Goal: Task Accomplishment & Management: Manage account settings

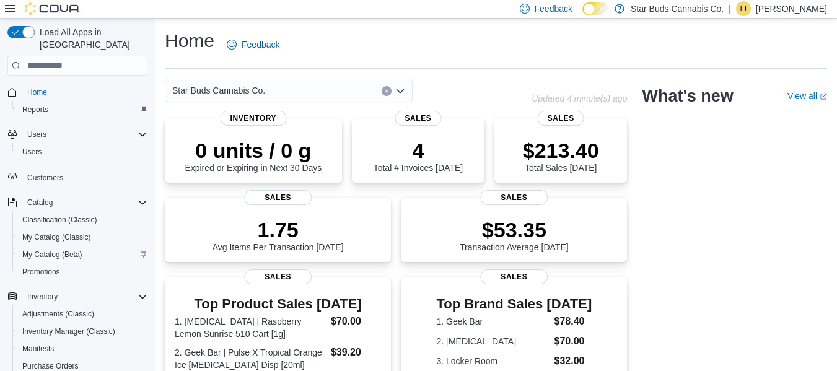
scroll to position [178, 0]
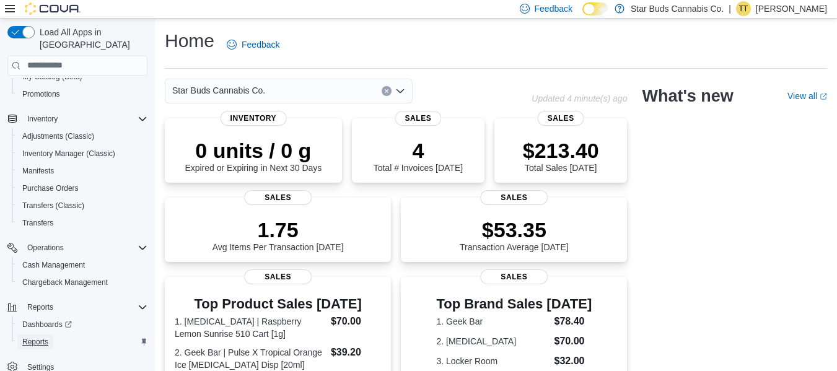
click at [49, 335] on link "Reports" at bounding box center [35, 342] width 36 height 15
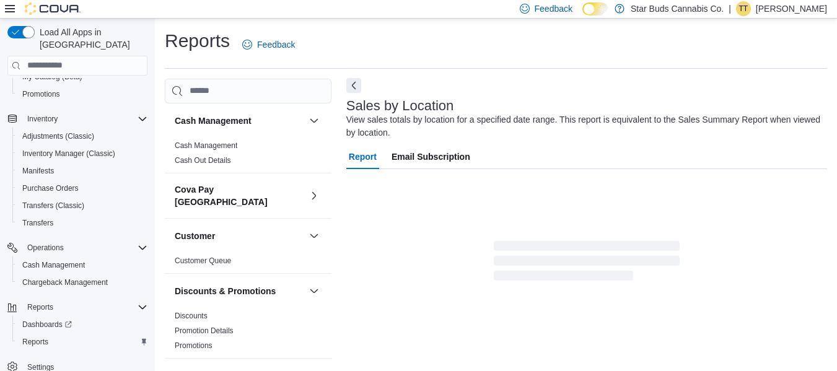
click at [359, 84] on button "Next" at bounding box center [353, 85] width 15 height 15
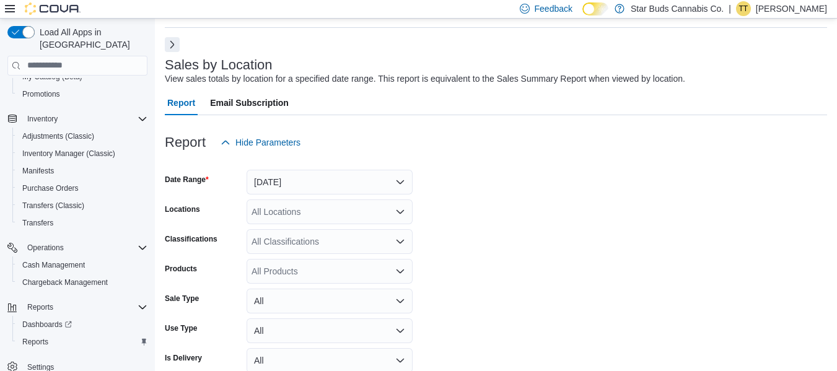
scroll to position [42, 0]
click at [291, 180] on button "Yesterday" at bounding box center [330, 181] width 166 height 25
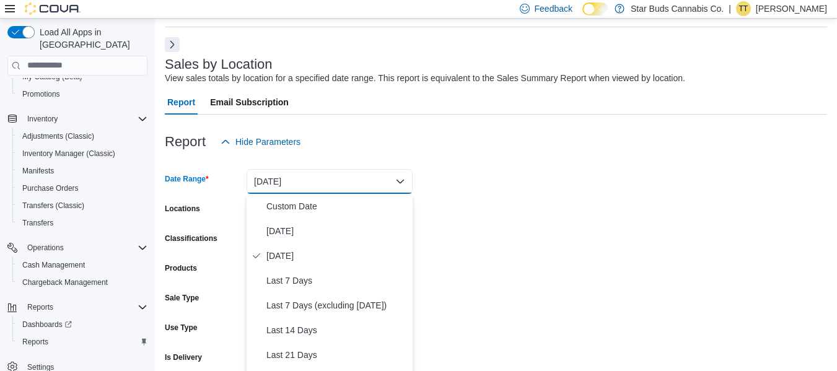
scroll to position [50, 0]
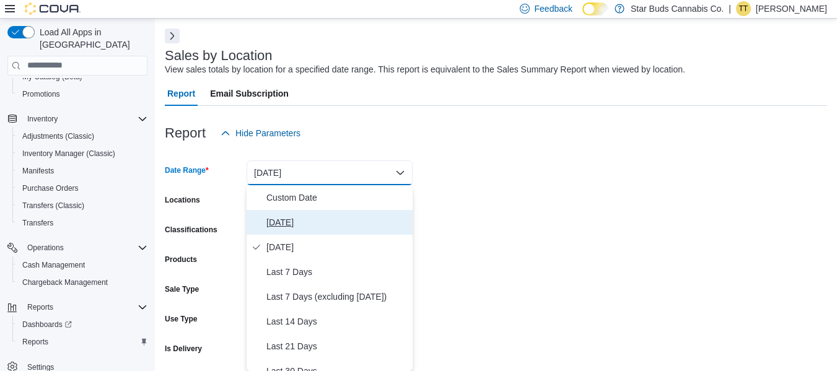
click at [279, 219] on span "Today" at bounding box center [336, 222] width 141 height 15
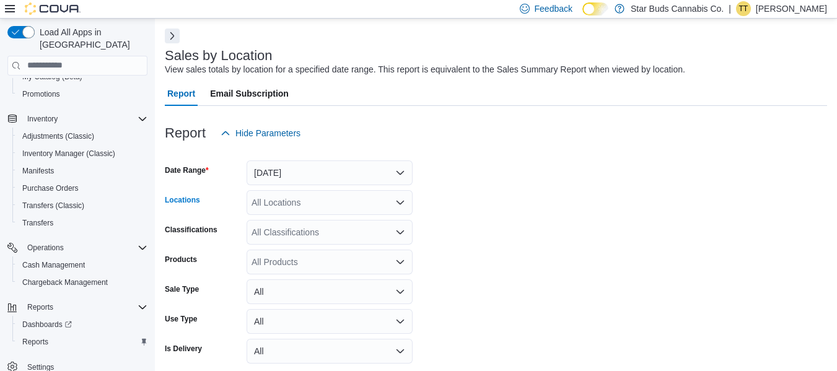
click at [285, 203] on div "All Locations" at bounding box center [330, 202] width 166 height 25
click at [287, 195] on div "*** Combo box. Selected. bir. Selected. Combo box input. All Locations. Type so…" at bounding box center [330, 202] width 166 height 25
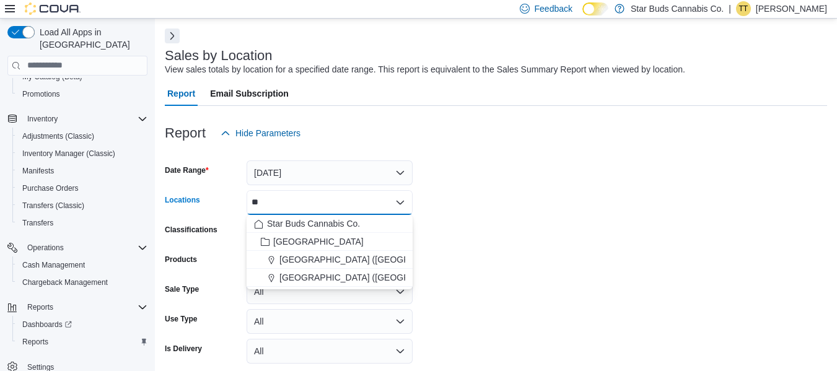
type input "*"
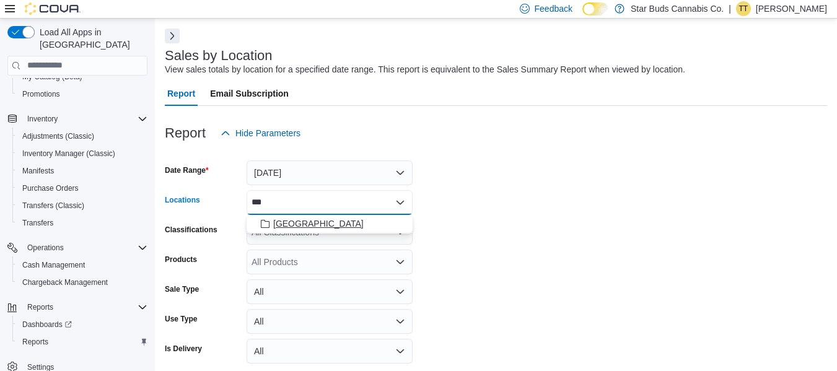
type input "***"
click at [311, 221] on div "Manitoba" at bounding box center [329, 223] width 151 height 12
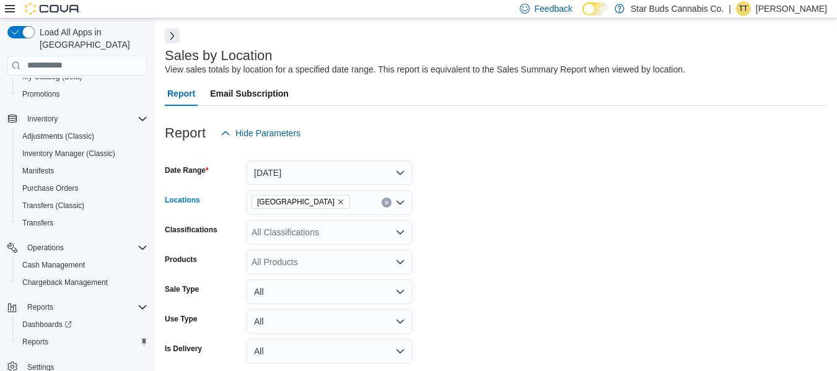
scroll to position [102, 0]
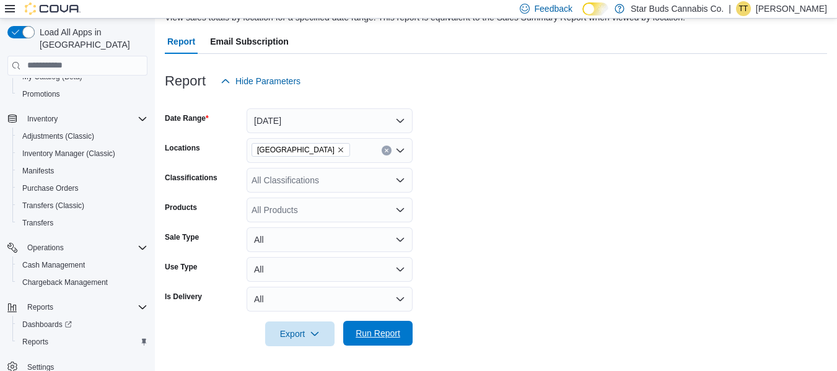
click at [390, 337] on span "Run Report" at bounding box center [378, 333] width 45 height 12
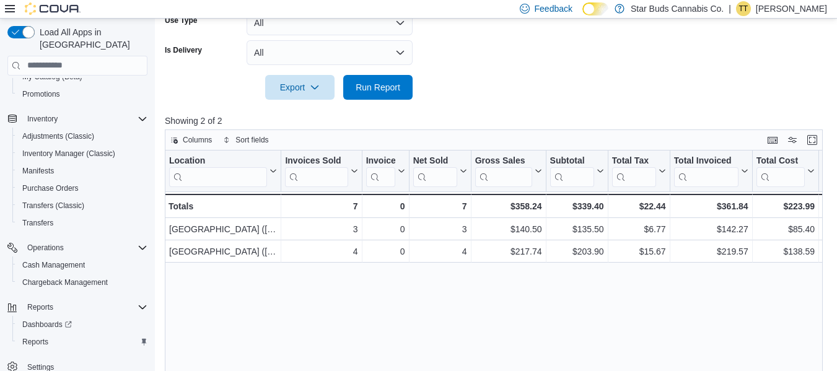
scroll to position [350, 0]
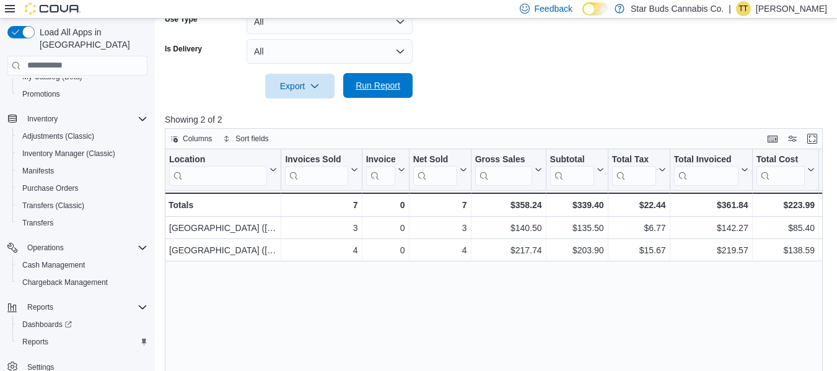
click at [389, 81] on span "Run Report" at bounding box center [378, 85] width 45 height 12
click at [380, 87] on span "Run Report" at bounding box center [378, 85] width 45 height 12
click at [392, 84] on span "Run Report" at bounding box center [378, 85] width 45 height 12
click at [382, 81] on span "Run Report" at bounding box center [378, 85] width 45 height 12
click at [375, 85] on span "Run Report" at bounding box center [378, 85] width 45 height 12
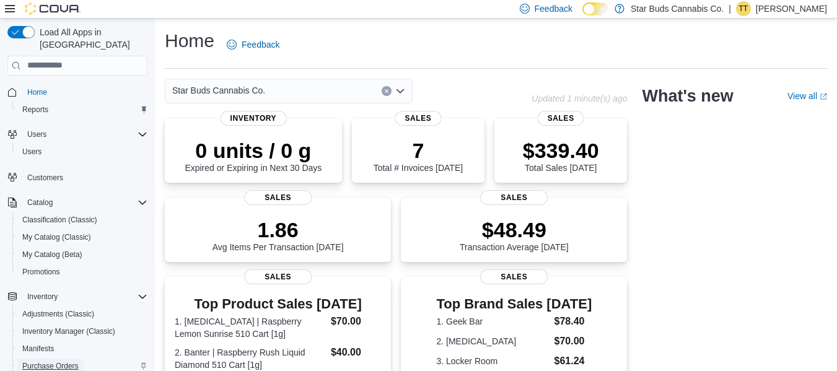
click at [64, 361] on span "Purchase Orders" at bounding box center [50, 366] width 56 height 10
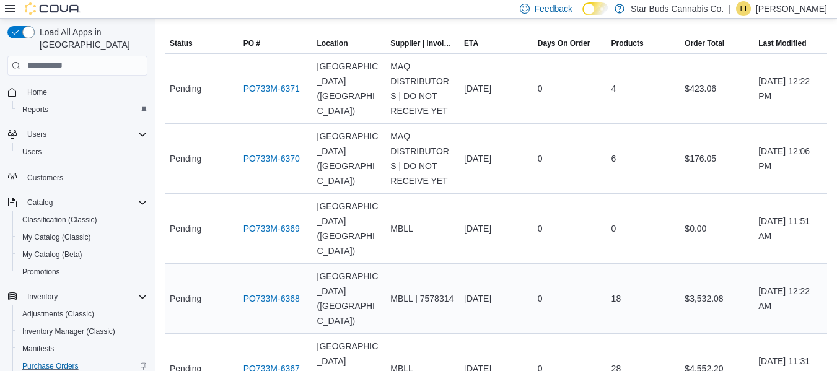
scroll to position [186, 0]
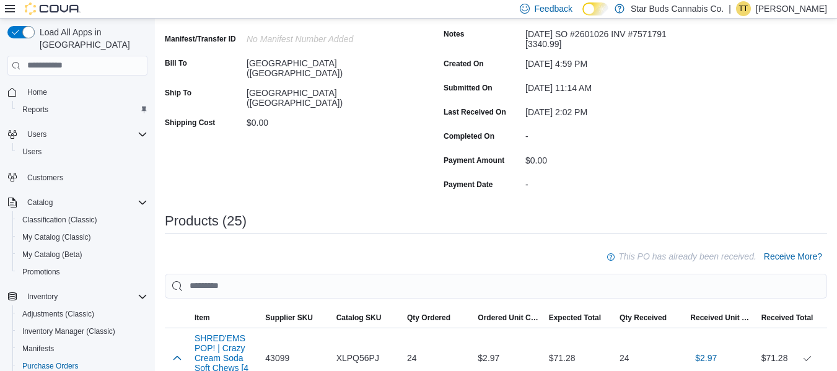
scroll to position [186, 0]
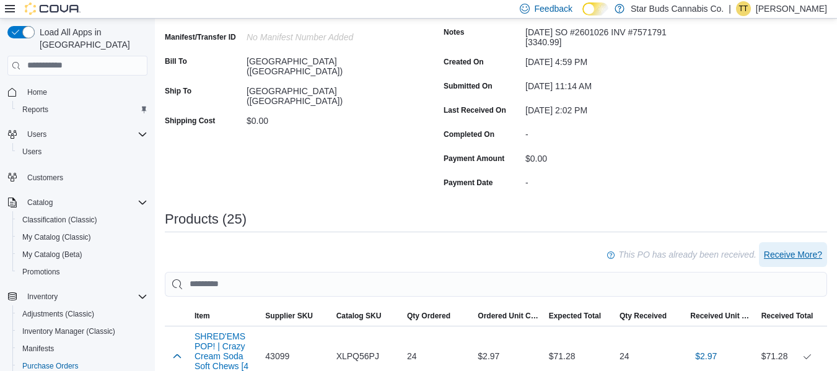
click at [822, 253] on span "Receive More?" at bounding box center [793, 254] width 58 height 12
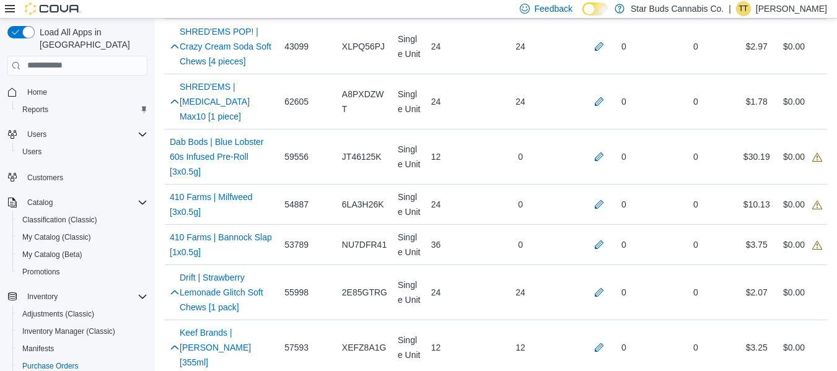
scroll to position [372, 0]
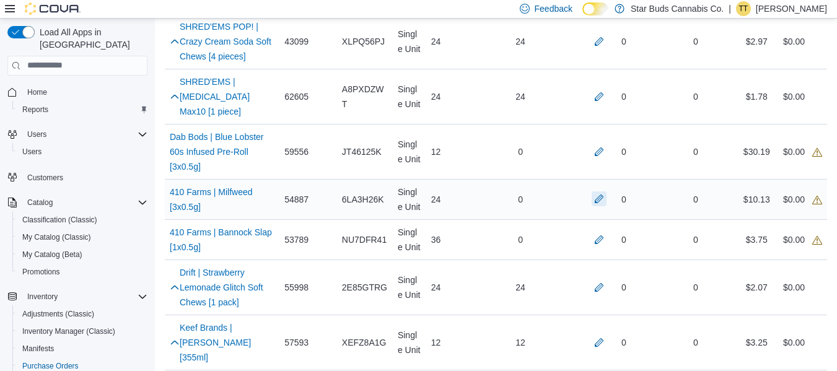
click at [606, 191] on button "button" at bounding box center [599, 198] width 15 height 15
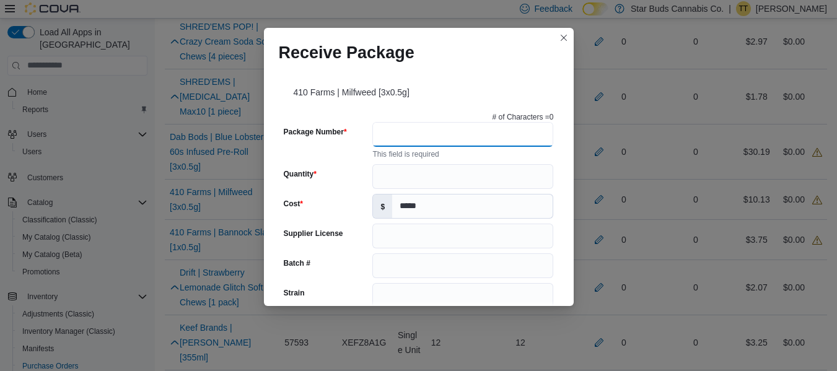
click at [388, 129] on input "Package Number" at bounding box center [462, 134] width 181 height 25
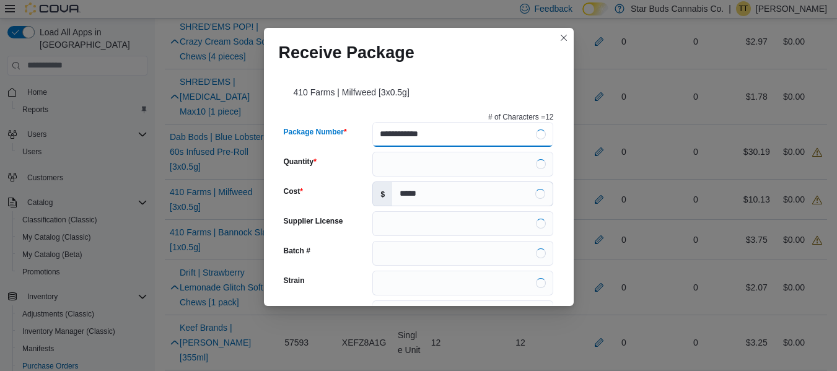
type input "**********"
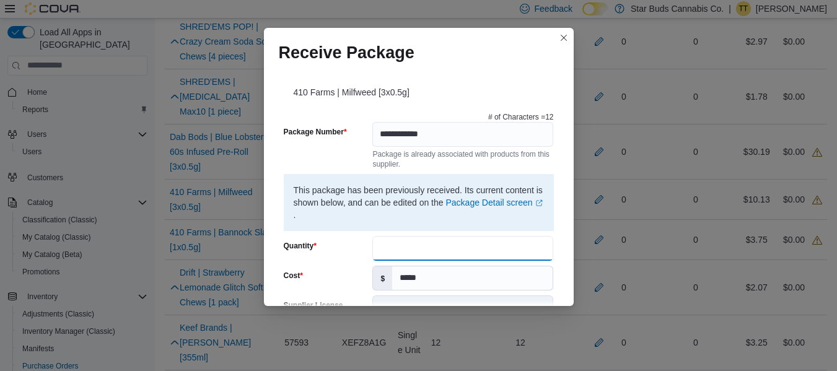
click at [372, 244] on input "Quantity" at bounding box center [462, 248] width 181 height 25
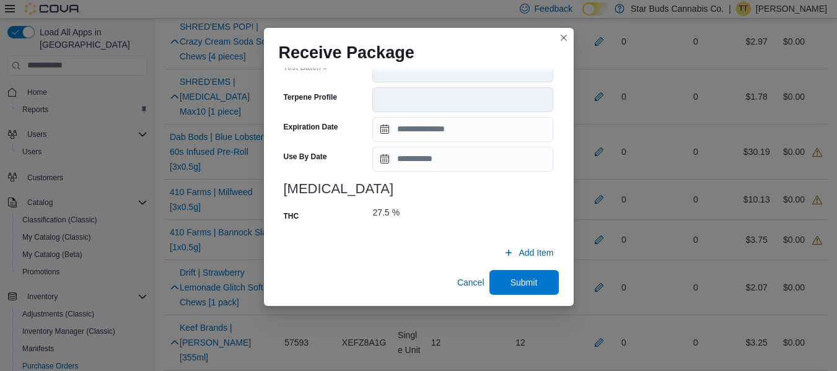
scroll to position [509, 0]
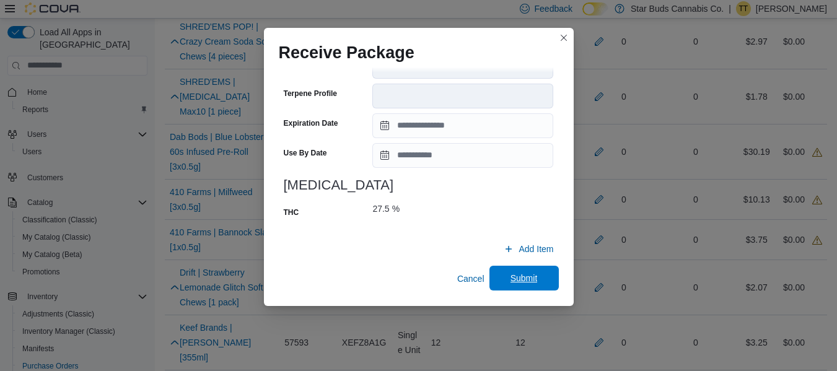
type input "**"
click at [510, 278] on span "Submit" at bounding box center [523, 278] width 27 height 12
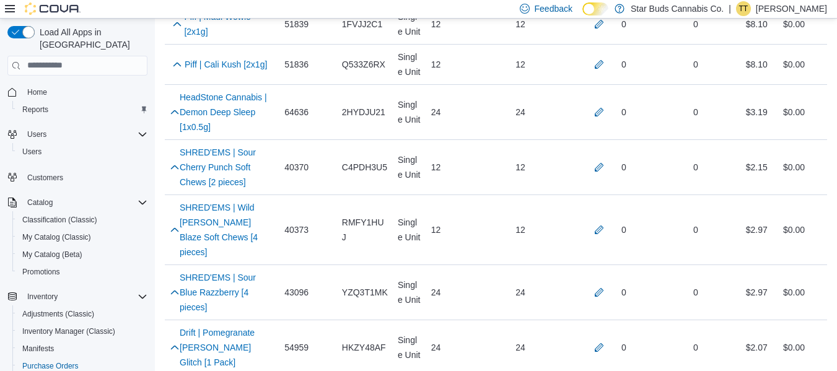
scroll to position [1301, 0]
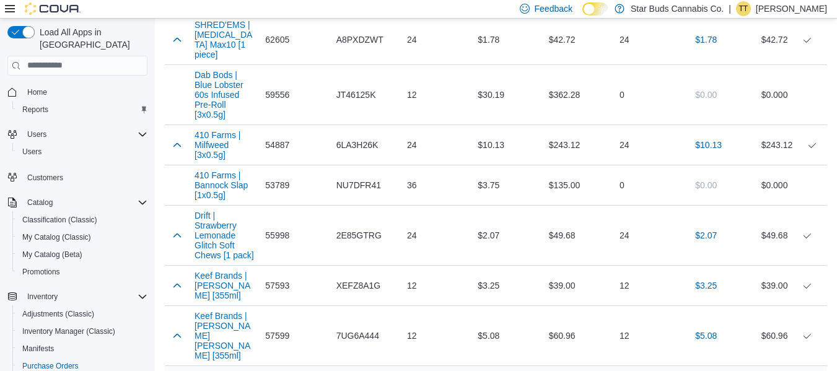
scroll to position [310, 0]
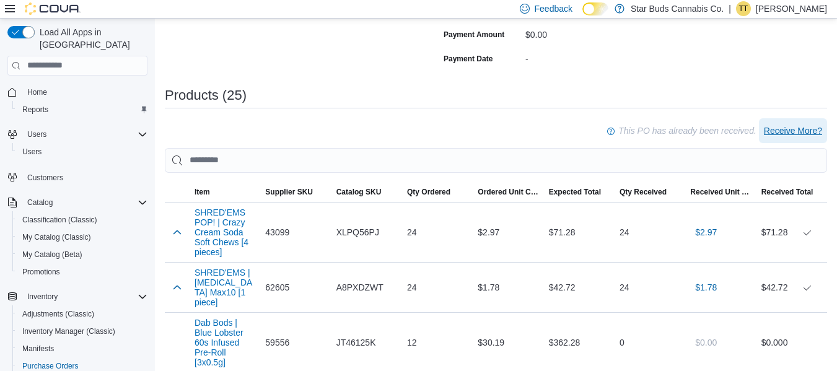
click at [791, 129] on span "Receive More?" at bounding box center [793, 131] width 58 height 12
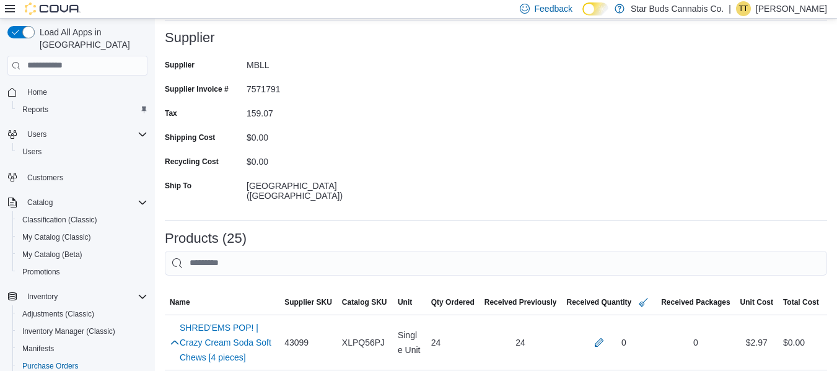
scroll to position [248, 0]
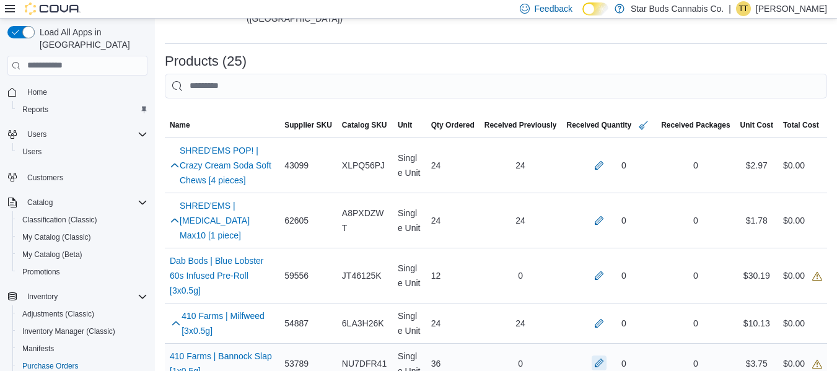
click at [606, 356] on button "button" at bounding box center [599, 363] width 15 height 15
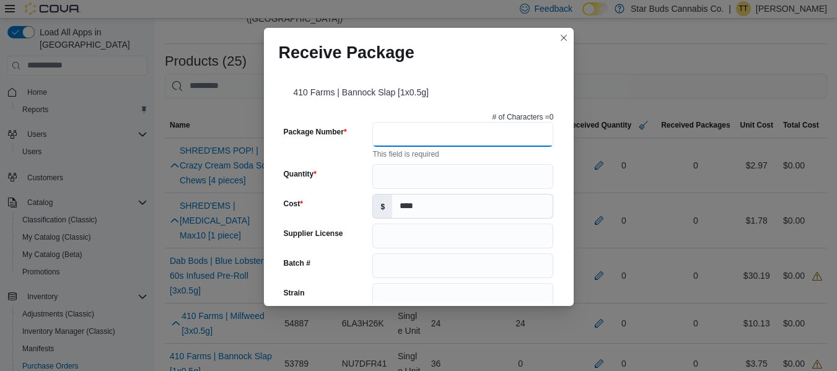
click at [445, 132] on input "Package Number" at bounding box center [462, 134] width 181 height 25
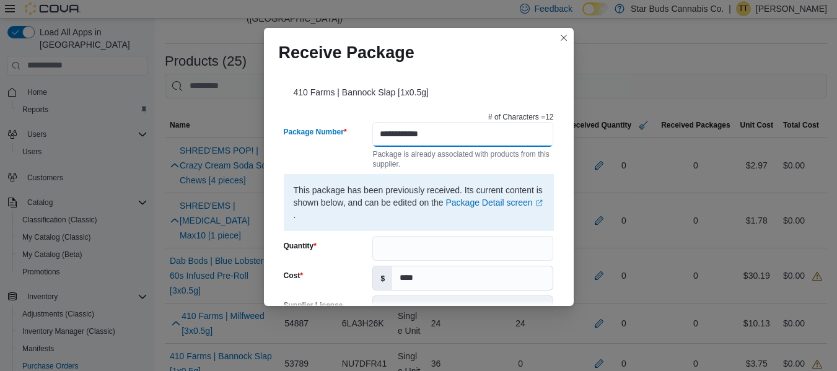
type input "**********"
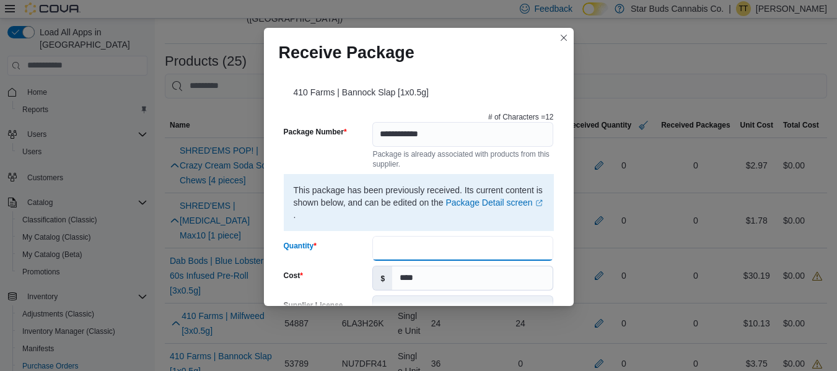
click at [400, 248] on input "Quantity" at bounding box center [462, 248] width 181 height 25
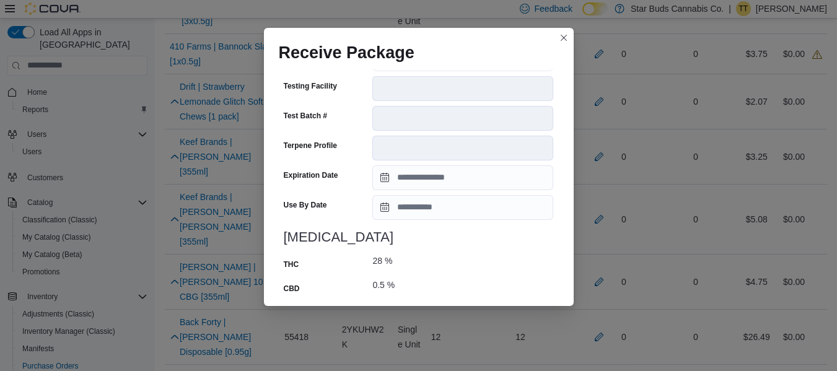
scroll to position [533, 0]
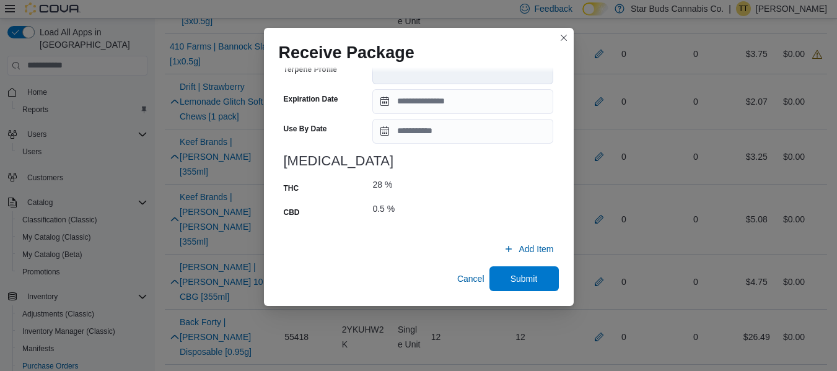
type input "**"
click at [435, 175] on div at bounding box center [419, 173] width 270 height 10
click at [378, 188] on p "28" at bounding box center [377, 184] width 10 height 12
click at [528, 280] on span "Submit" at bounding box center [523, 278] width 27 height 12
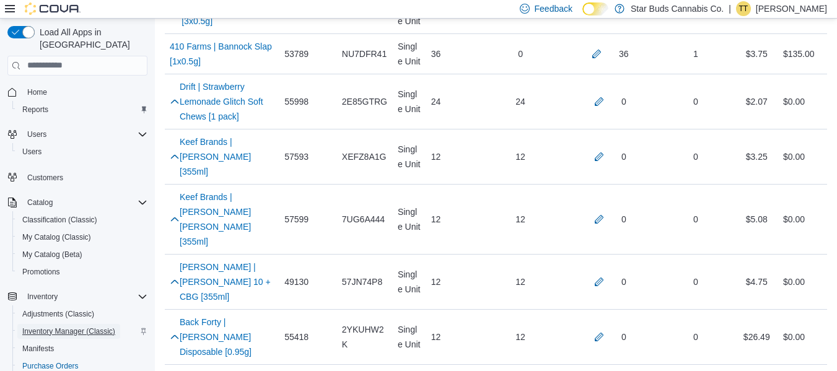
click at [85, 326] on span "Inventory Manager (Classic)" at bounding box center [68, 331] width 93 height 10
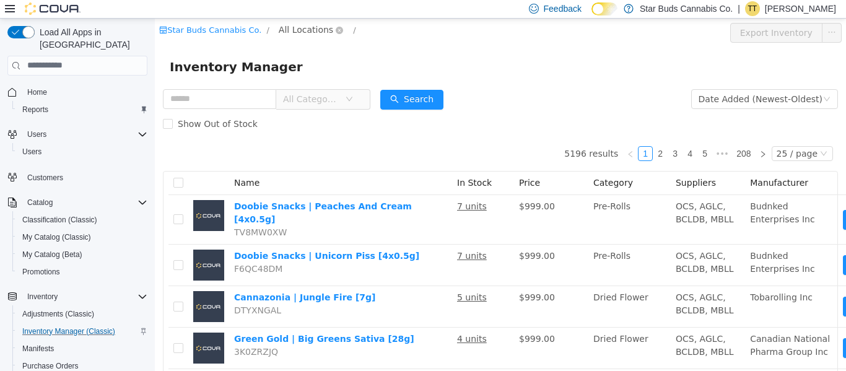
click at [298, 29] on span "All Locations" at bounding box center [306, 29] width 55 height 14
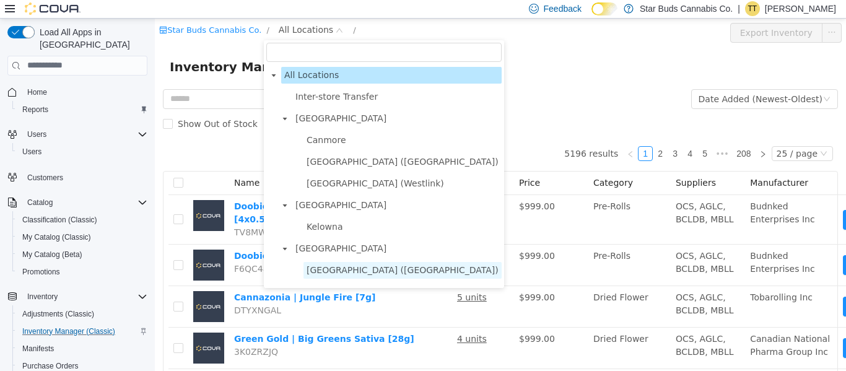
click at [374, 273] on span "Winnipeg (Birchwood)" at bounding box center [403, 270] width 192 height 10
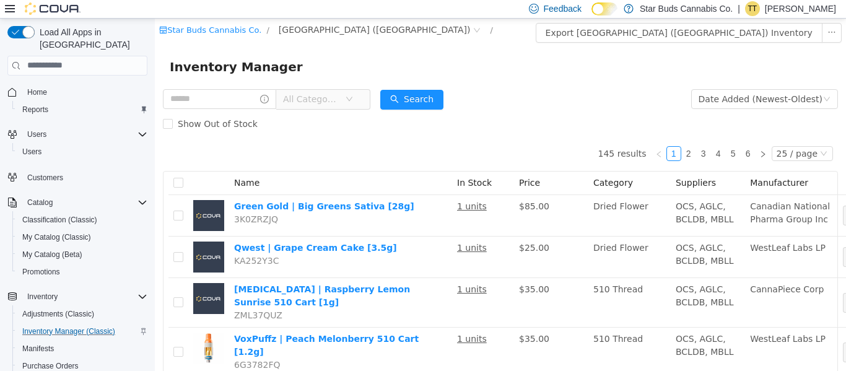
click at [336, 97] on span "All Categories" at bounding box center [311, 98] width 56 height 12
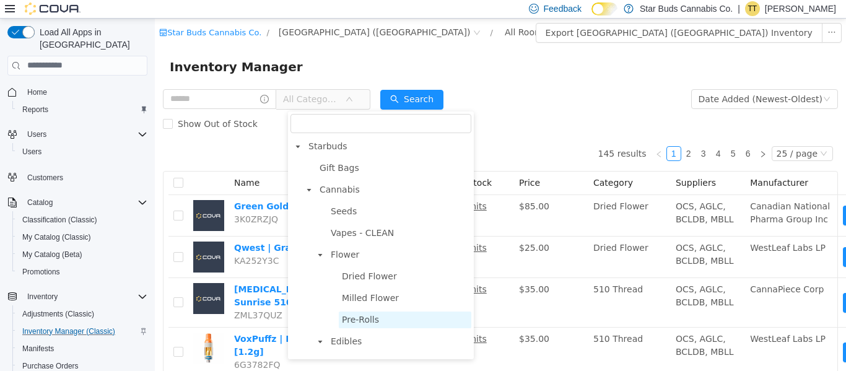
click at [362, 320] on span "Pre-Rolls" at bounding box center [360, 319] width 37 height 10
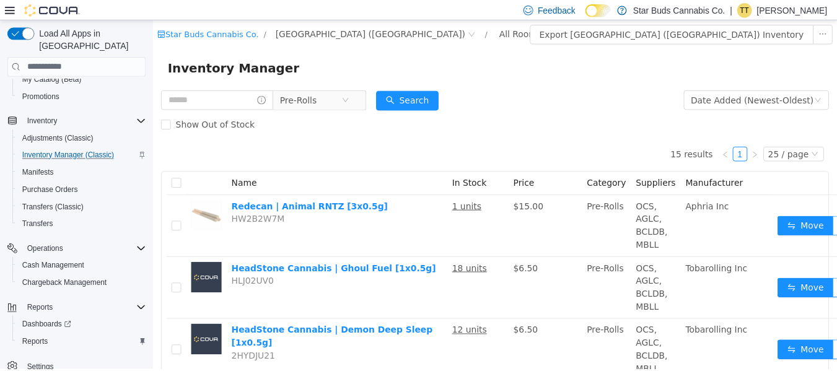
scroll to position [178, 0]
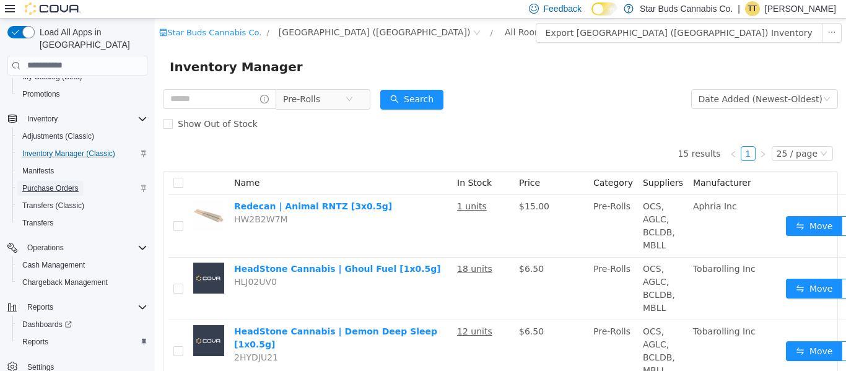
click at [69, 183] on span "Purchase Orders" at bounding box center [50, 188] width 56 height 10
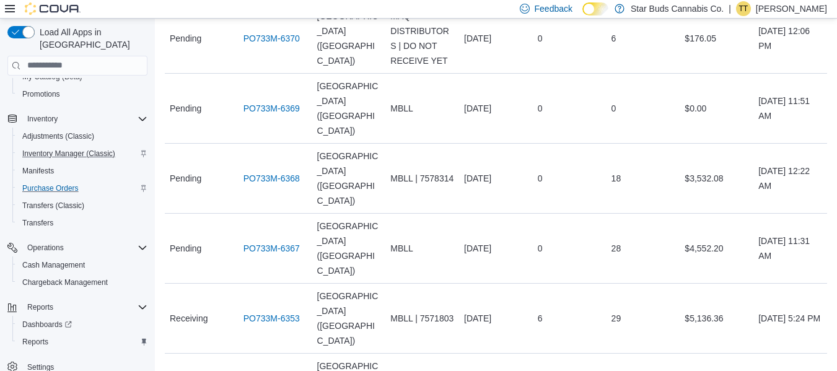
scroll to position [248, 0]
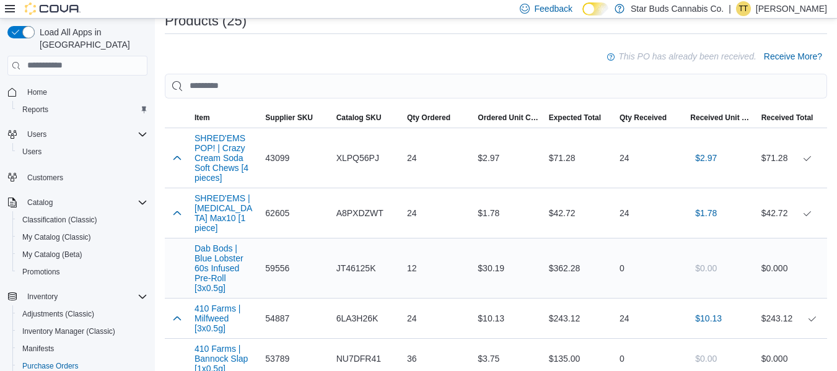
scroll to position [310, 0]
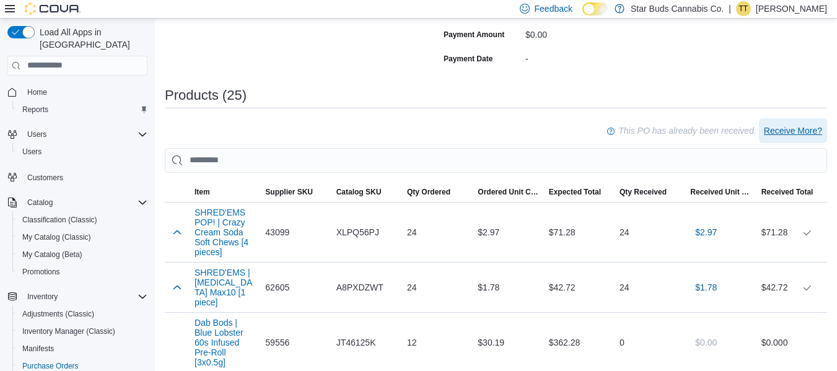
click at [816, 129] on span "Receive More?" at bounding box center [793, 131] width 58 height 12
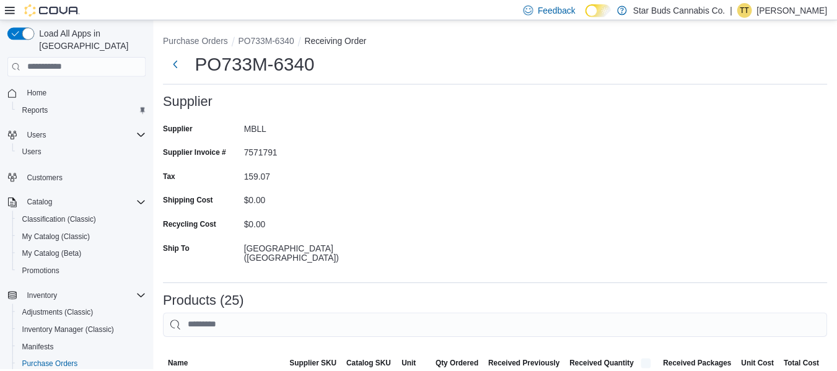
scroll to position [310, 0]
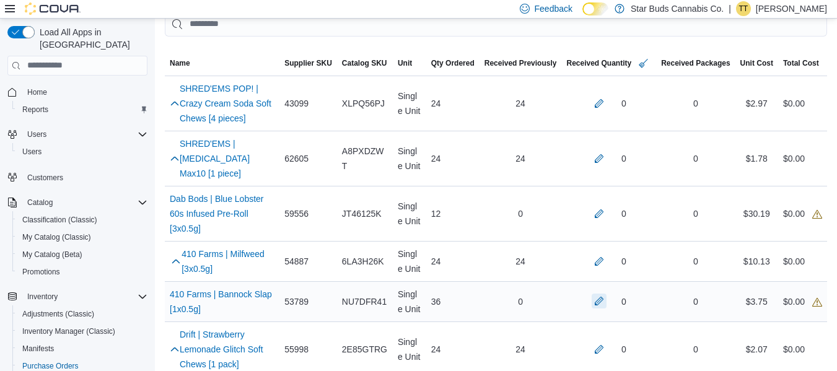
click at [605, 294] on button "button" at bounding box center [599, 301] width 15 height 15
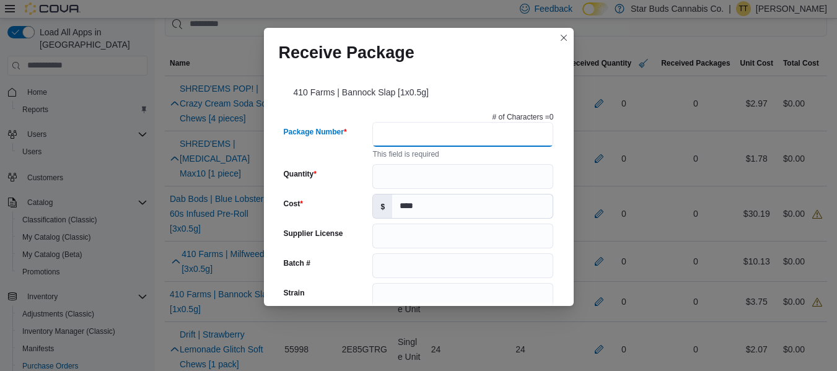
click at [402, 130] on input "Package Number" at bounding box center [462, 134] width 181 height 25
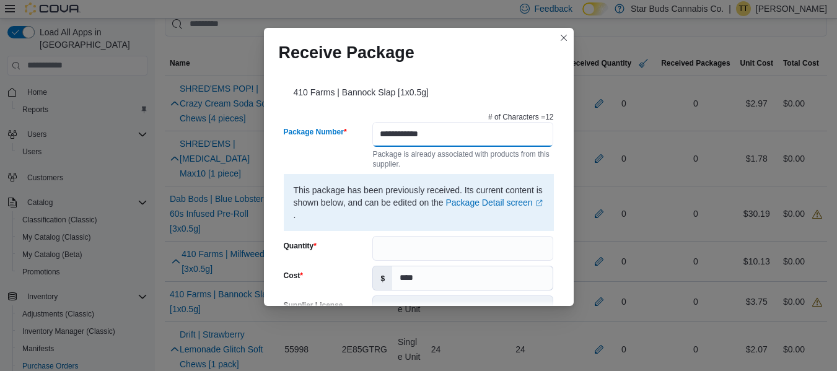
type input "**********"
click at [443, 168] on div "Package is already associated with products from this supplier." at bounding box center [462, 158] width 181 height 22
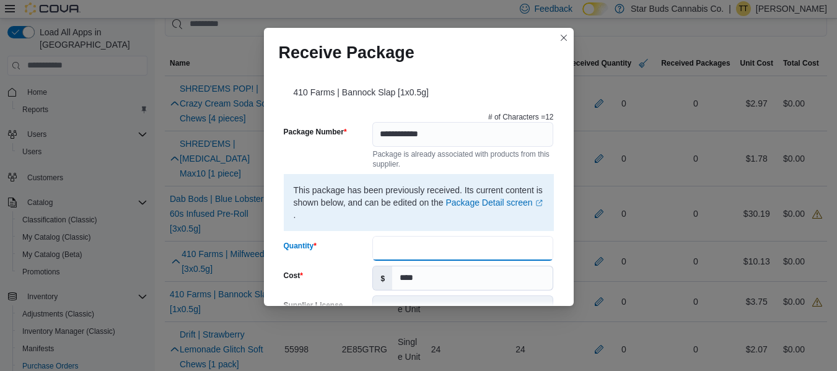
click at [406, 243] on input "Quantity" at bounding box center [462, 248] width 181 height 25
type input "**"
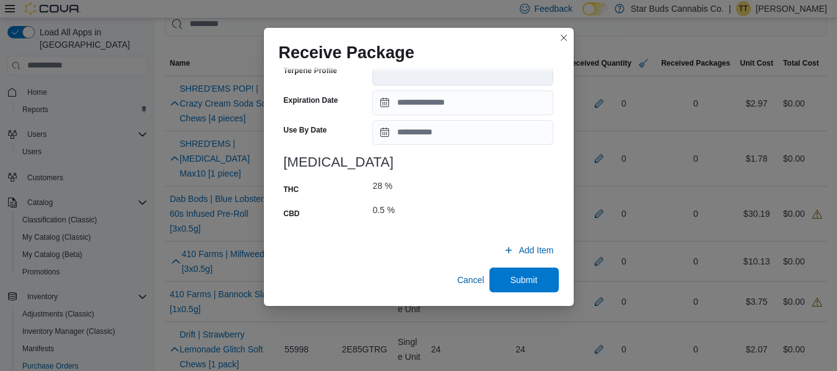
scroll to position [533, 0]
click at [538, 277] on span "Submit" at bounding box center [524, 278] width 55 height 25
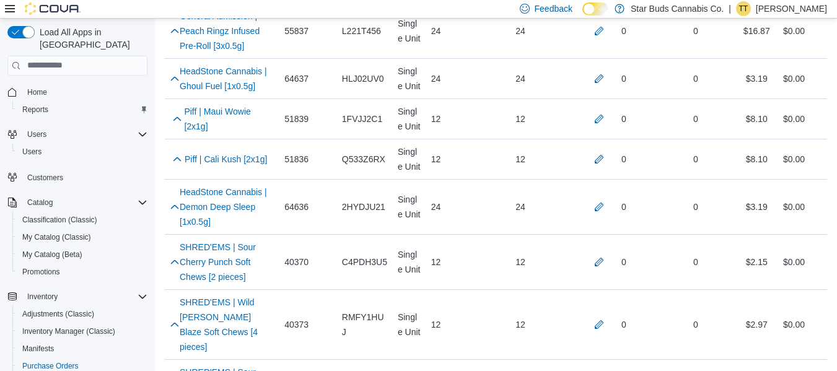
scroll to position [1239, 0]
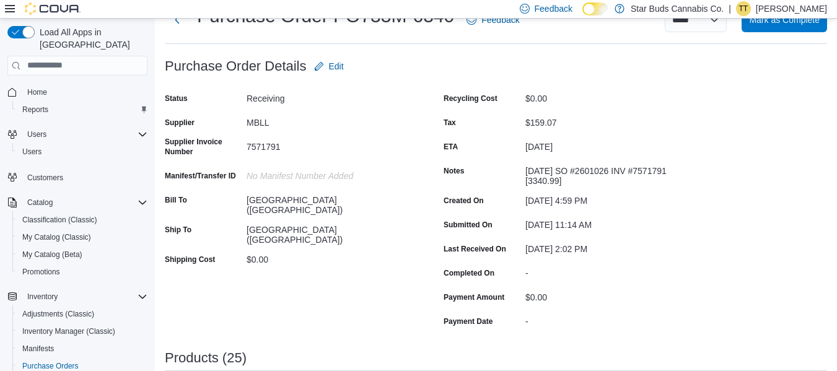
scroll to position [1239, 0]
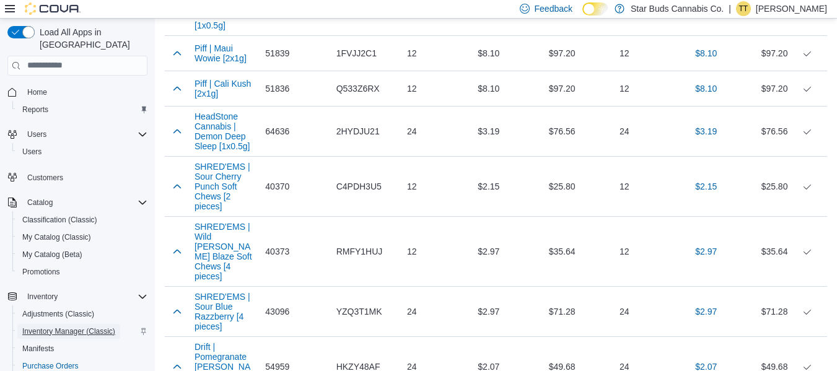
click at [100, 326] on span "Inventory Manager (Classic)" at bounding box center [68, 331] width 93 height 10
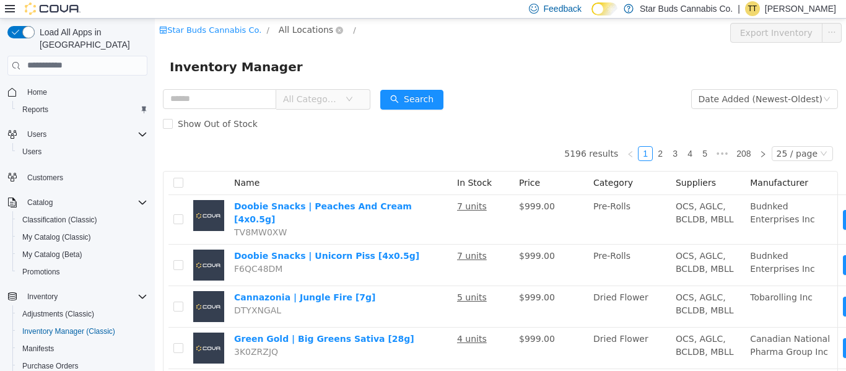
click at [312, 31] on span "All Locations" at bounding box center [306, 29] width 55 height 14
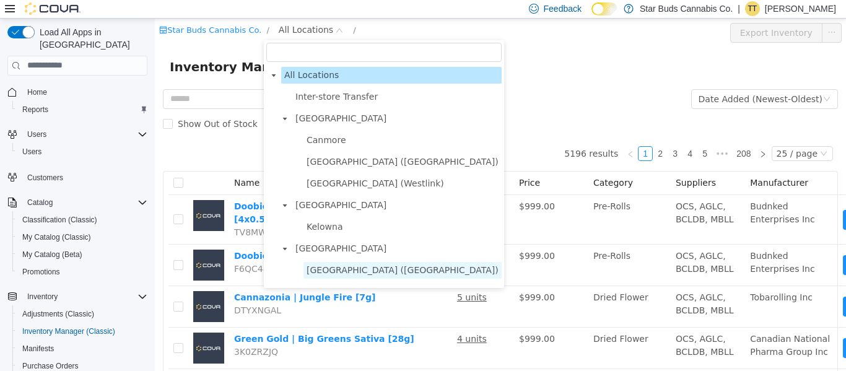
click at [352, 271] on span "Winnipeg (Birchwood)" at bounding box center [403, 270] width 192 height 10
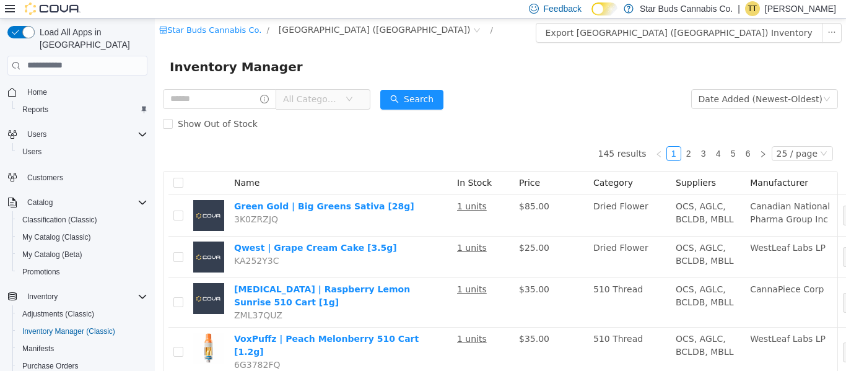
click at [334, 98] on span "All Categories" at bounding box center [311, 98] width 56 height 12
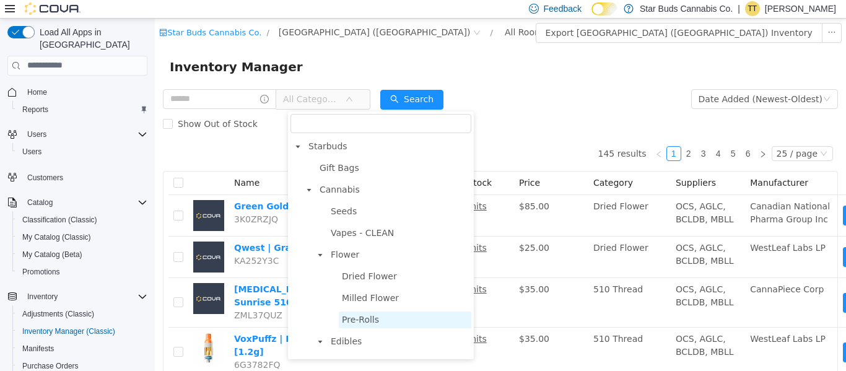
click at [357, 318] on span "Pre-Rolls" at bounding box center [360, 319] width 37 height 10
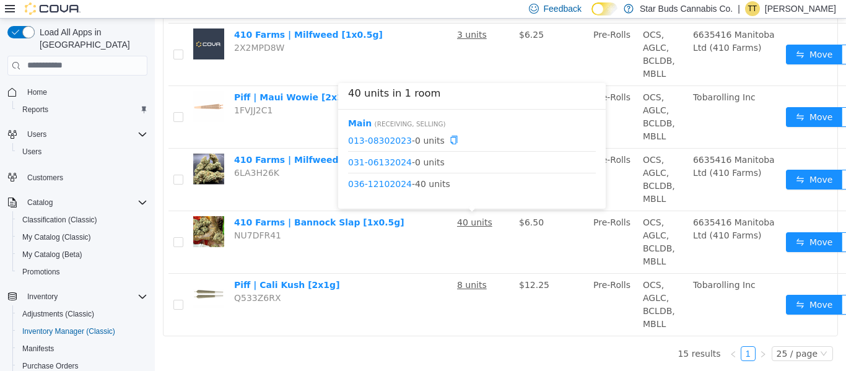
scroll to position [807, 0]
click at [382, 178] on link "036-12102024" at bounding box center [380, 183] width 64 height 10
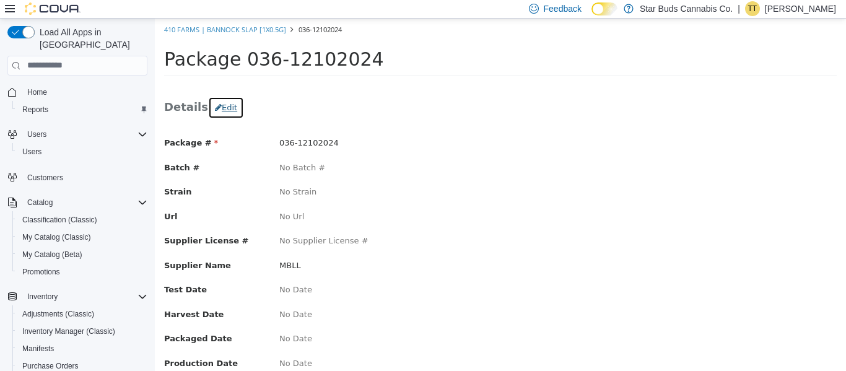
click at [224, 110] on button "Edit" at bounding box center [226, 107] width 36 height 22
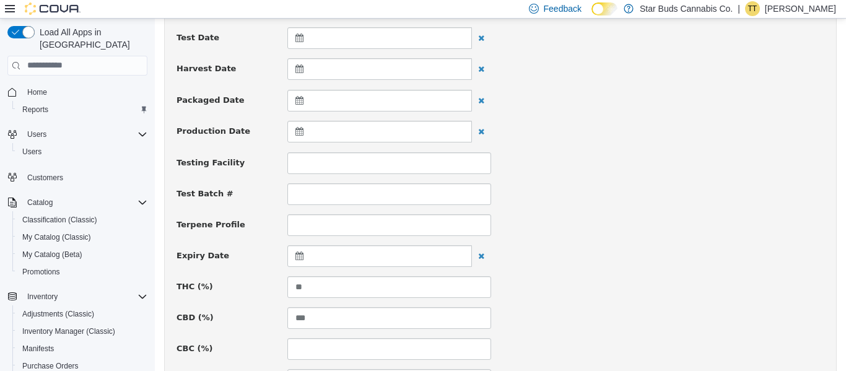
scroll to position [310, 0]
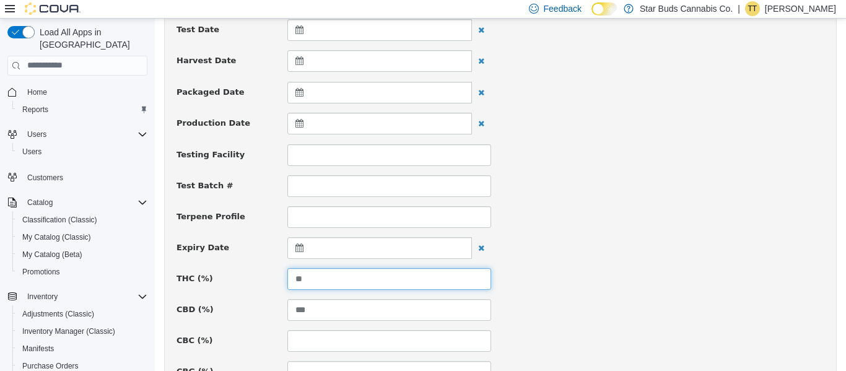
click at [335, 281] on input "**" at bounding box center [389, 279] width 204 height 22
type input "*"
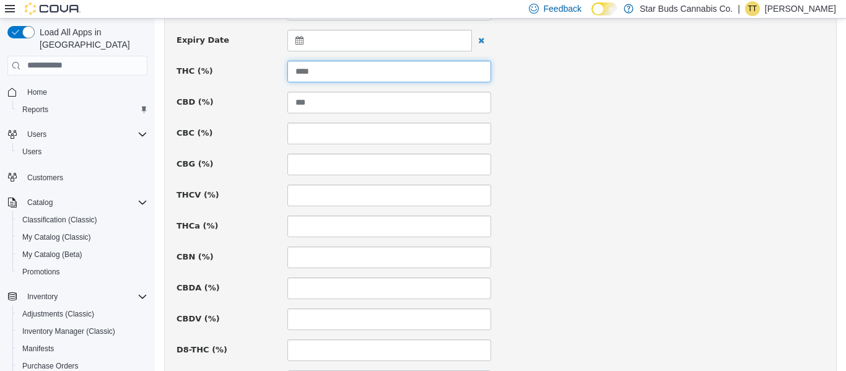
scroll to position [619, 0]
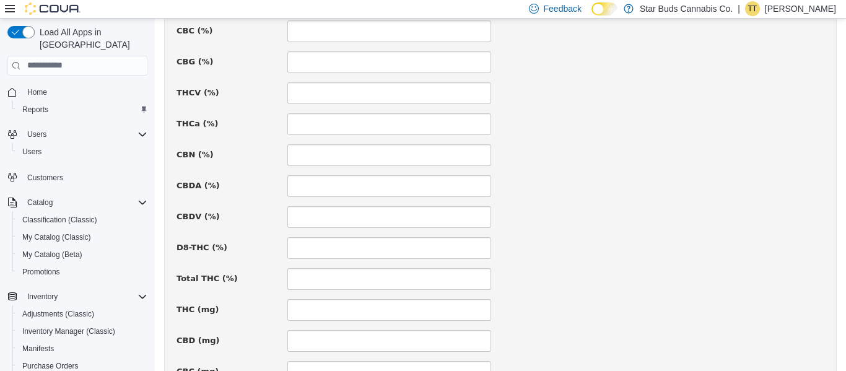
type input "****"
click at [344, 283] on input at bounding box center [389, 279] width 204 height 22
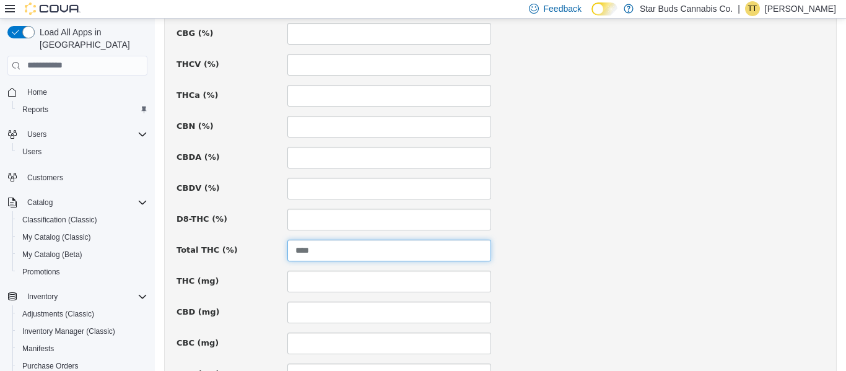
scroll to position [681, 0]
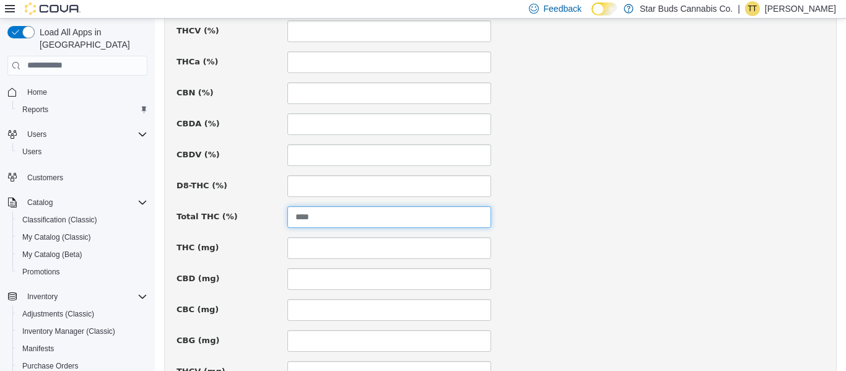
type input "****"
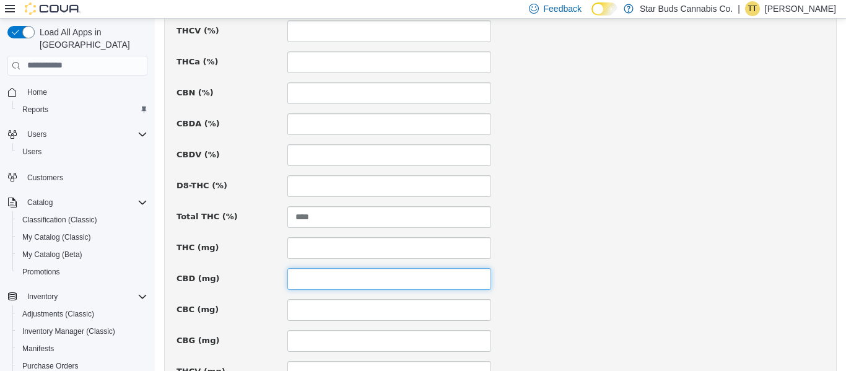
click at [314, 278] on input at bounding box center [389, 279] width 204 height 22
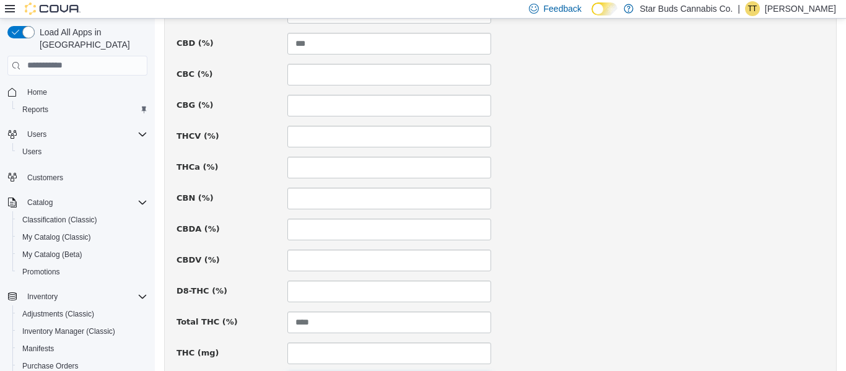
scroll to position [558, 0]
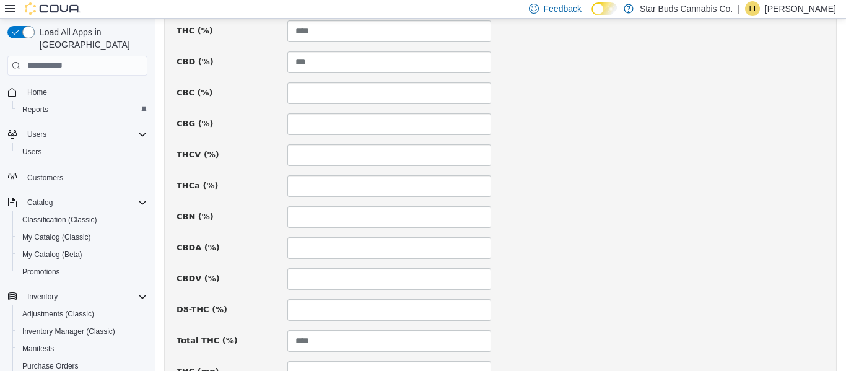
type input "*"
drag, startPoint x: 325, startPoint y: 63, endPoint x: 286, endPoint y: 45, distance: 43.8
click at [286, 45] on div "Package # 036-12102024 Batch # Strain Url Supplier License # Supplier Name ****…" at bounding box center [501, 161] width 648 height 1165
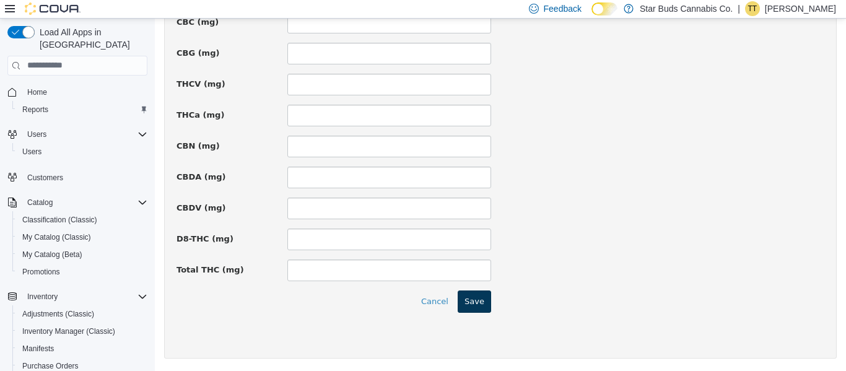
type input "*"
click at [469, 297] on button "Save" at bounding box center [474, 301] width 33 height 22
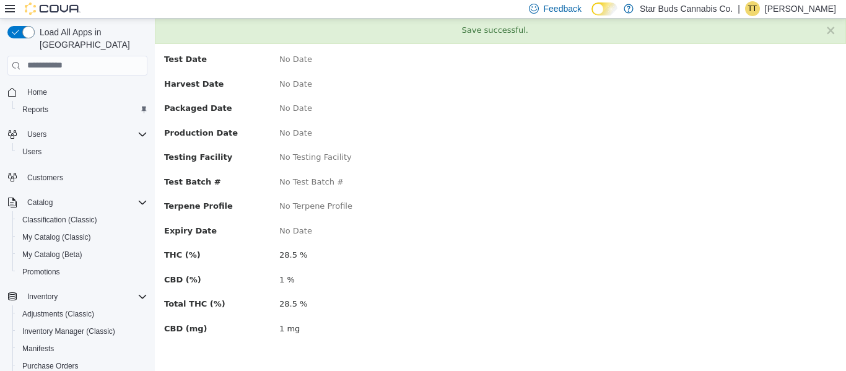
scroll to position [0, 0]
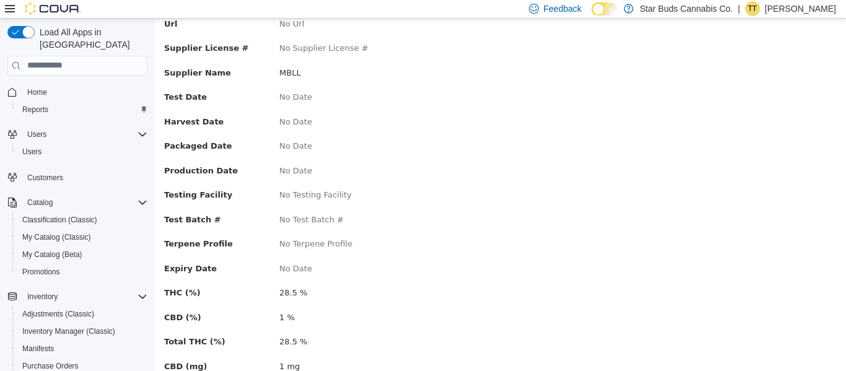
scroll to position [230, 0]
